Goal: Task Accomplishment & Management: Use online tool/utility

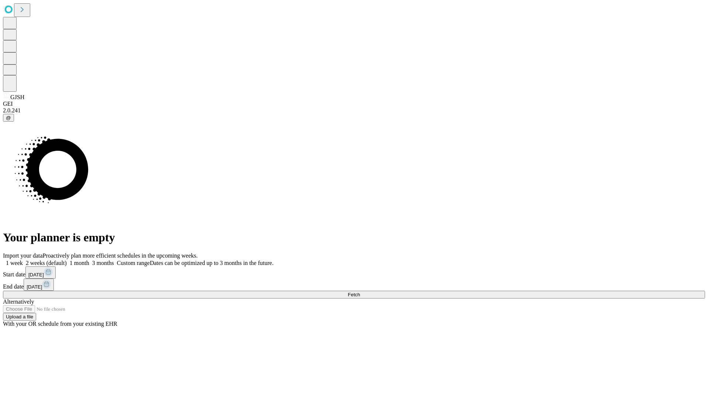
click at [360, 292] on span "Fetch" at bounding box center [354, 295] width 12 height 6
